Goal: Use online tool/utility

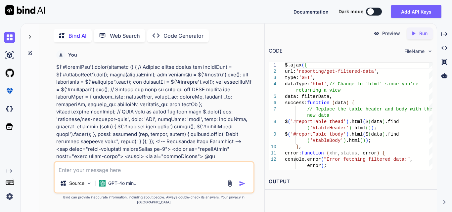
scroll to position [78, 0]
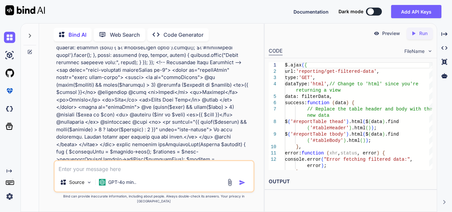
click at [101, 173] on textarea at bounding box center [154, 167] width 199 height 12
paste textarea "public function generateReportPdf(Request $request) { $request->validate([ 'htm…"
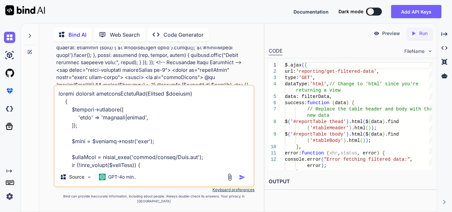
scroll to position [223, 0]
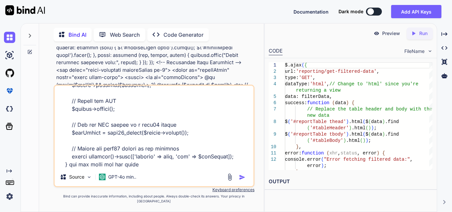
type textarea "public function generateReportPdf(Request $request) { $request->validate([ 'htm…"
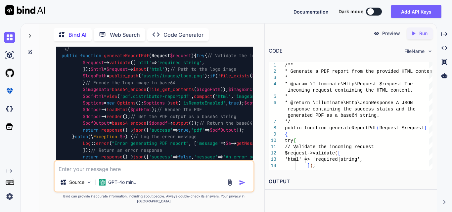
scroll to position [1030, 0]
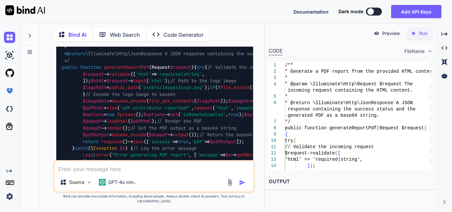
click at [235, 9] on img at bounding box center [236, 5] width 5 height 5
click at [81, 167] on textarea at bounding box center [154, 167] width 199 height 12
paste textarea "private function prepareResponseByClinic($clinicUsedData = [], $reportType) { $…"
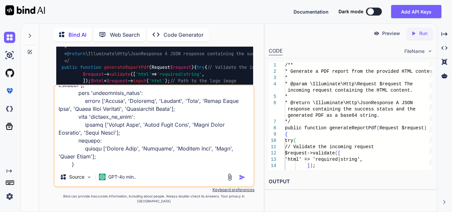
type textarea "private function prepareResponseByClinic($clinicUsedData = [], $reportType) { $…"
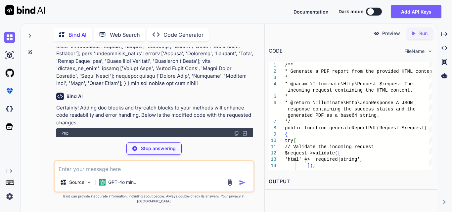
scroll to position [1708, 0]
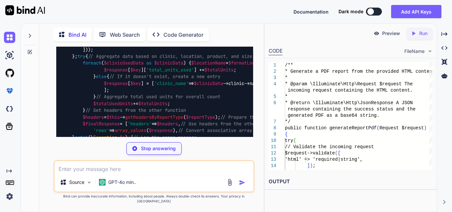
drag, startPoint x: 135, startPoint y: 85, endPoint x: 128, endPoint y: 85, distance: 6.3
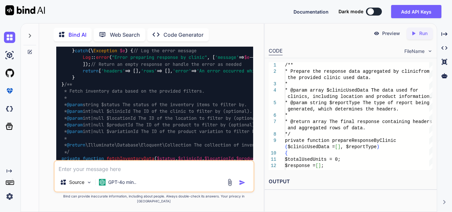
scroll to position [1794, 0]
